Goal: Task Accomplishment & Management: Manage account settings

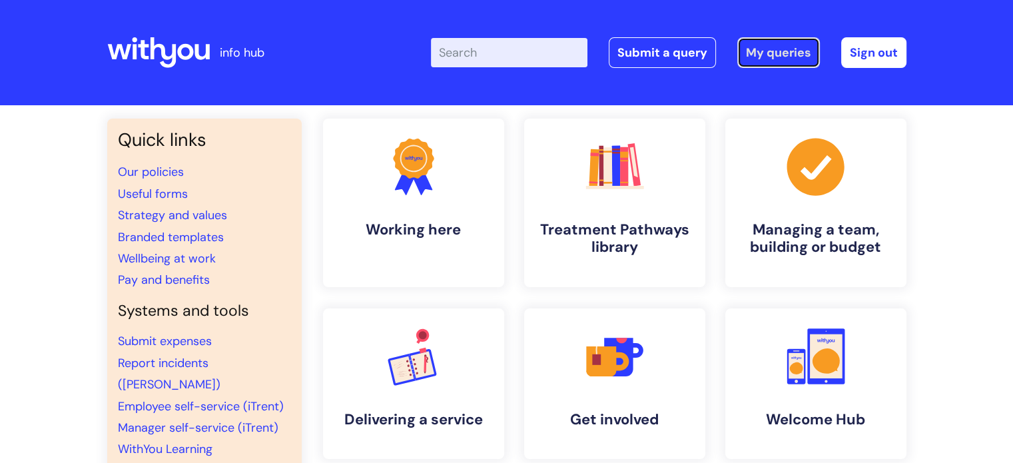
click at [792, 56] on link "My queries" at bounding box center [778, 52] width 83 height 31
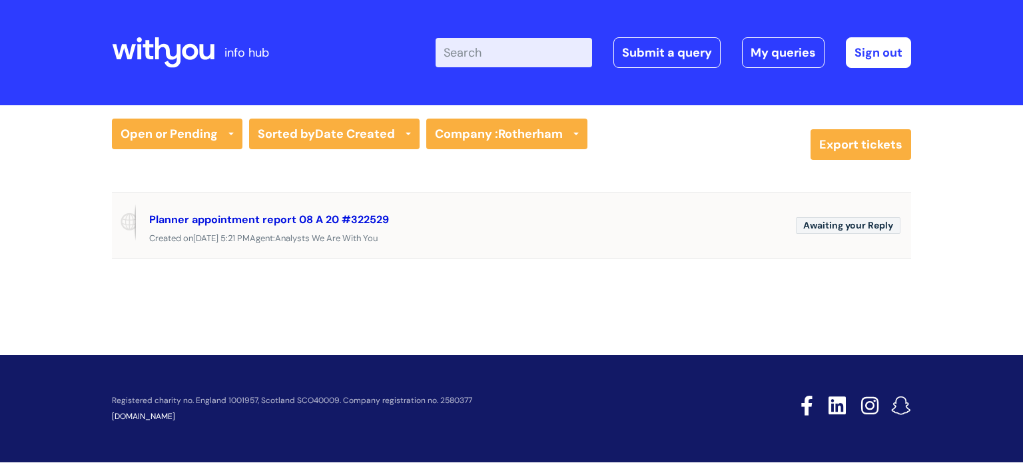
click at [303, 218] on link "Planner appointment report 08 A 20 #322529" at bounding box center [269, 219] width 240 height 14
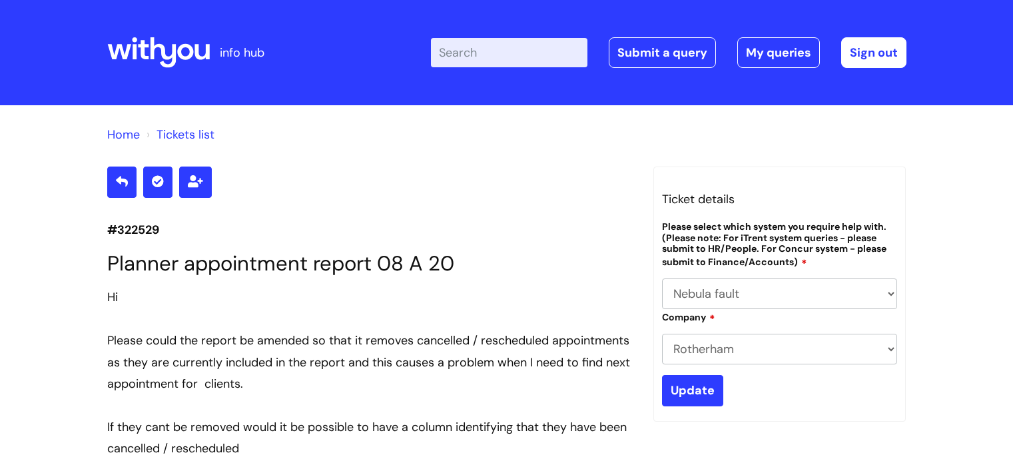
select select "Nebula fault"
click at [764, 53] on link "My queries" at bounding box center [778, 52] width 83 height 31
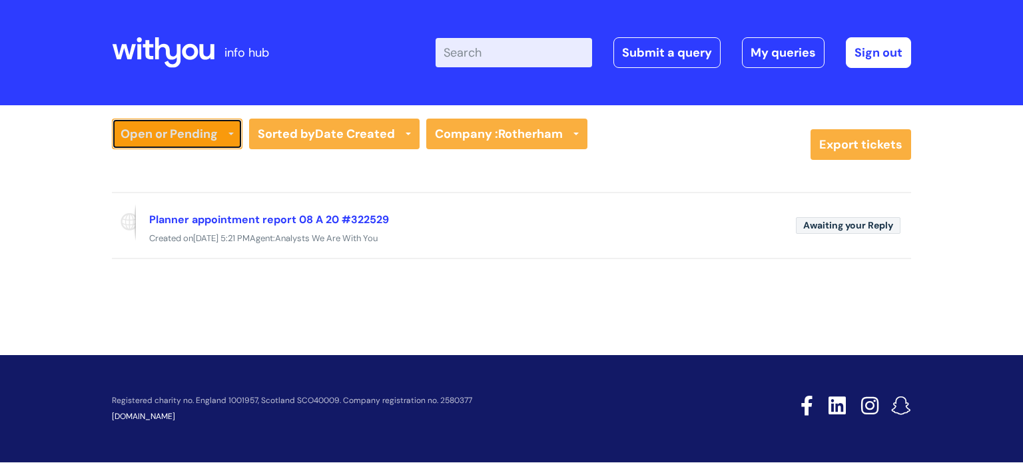
click at [227, 129] on link "Open or Pending" at bounding box center [177, 134] width 131 height 31
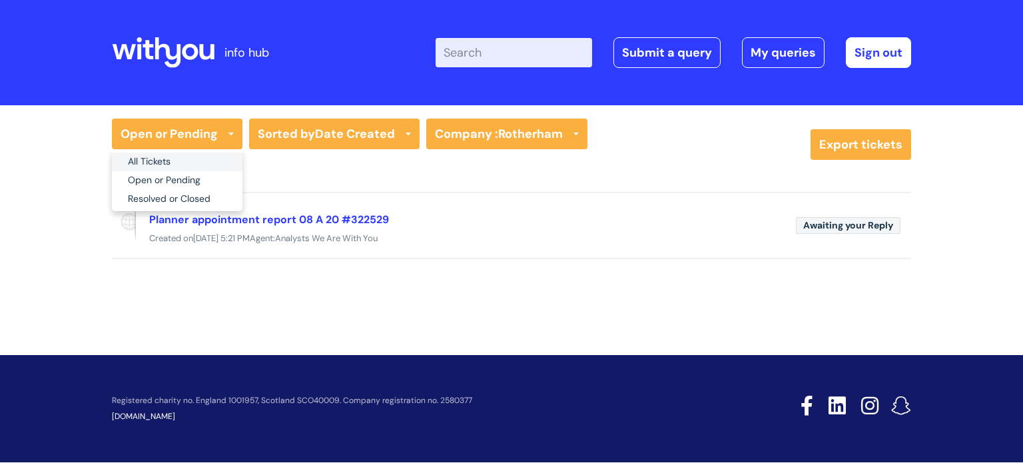
click at [173, 165] on link "All Tickets" at bounding box center [177, 162] width 131 height 19
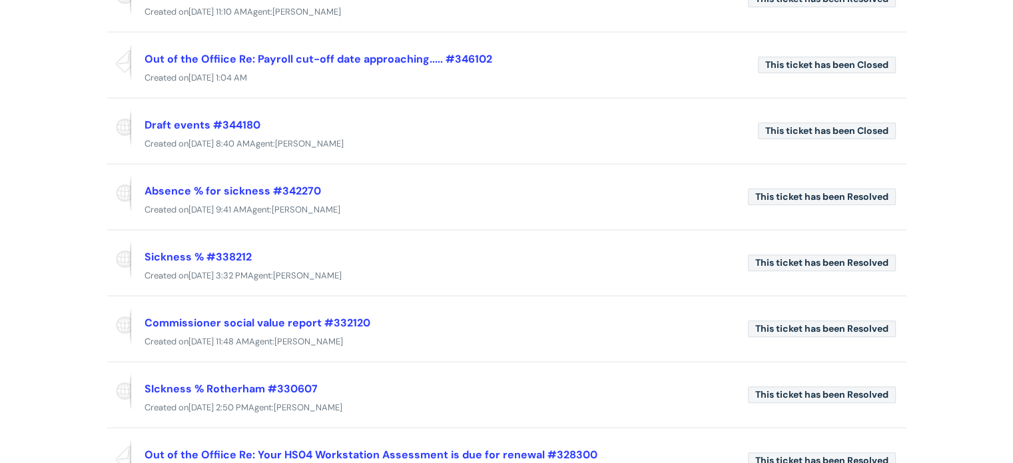
scroll to position [466, 0]
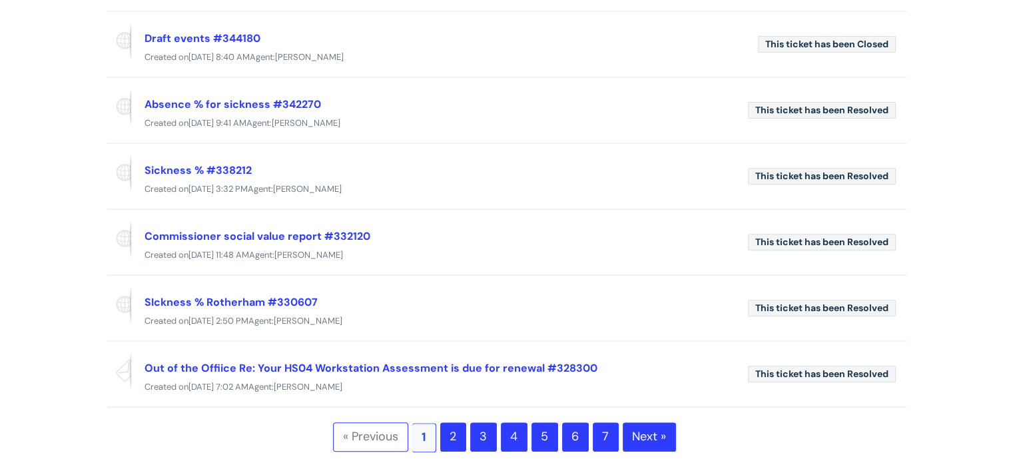
click at [450, 430] on link "2" at bounding box center [453, 436] width 26 height 29
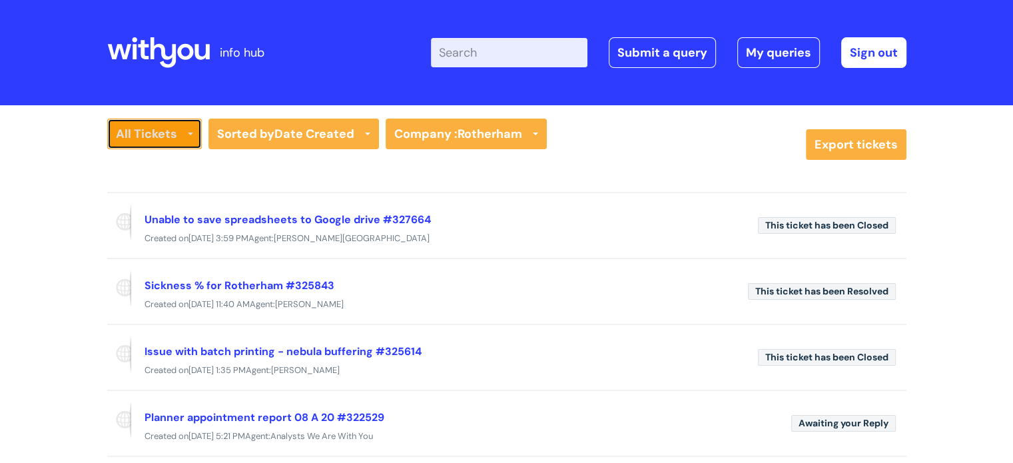
click at [181, 139] on link "All Tickets" at bounding box center [154, 134] width 95 height 31
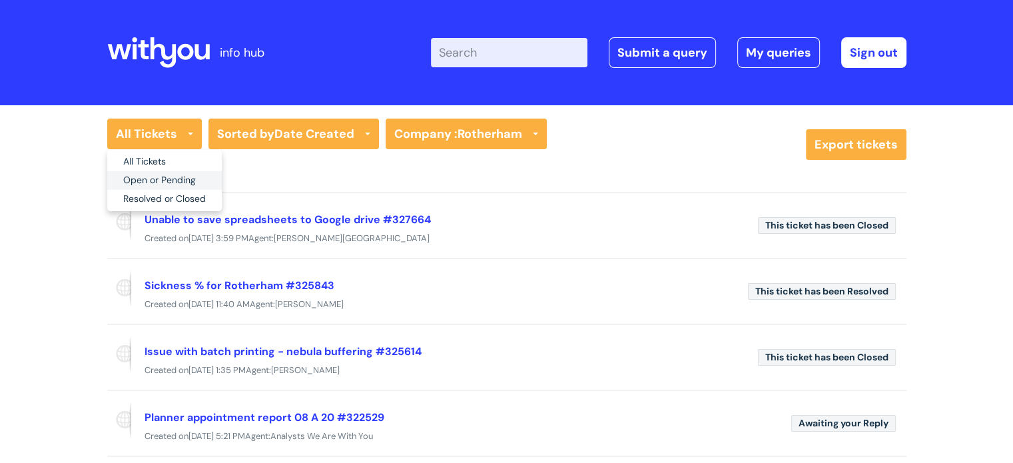
click at [173, 175] on link "Open or Pending" at bounding box center [164, 180] width 115 height 19
